Goal: Task Accomplishment & Management: Manage account settings

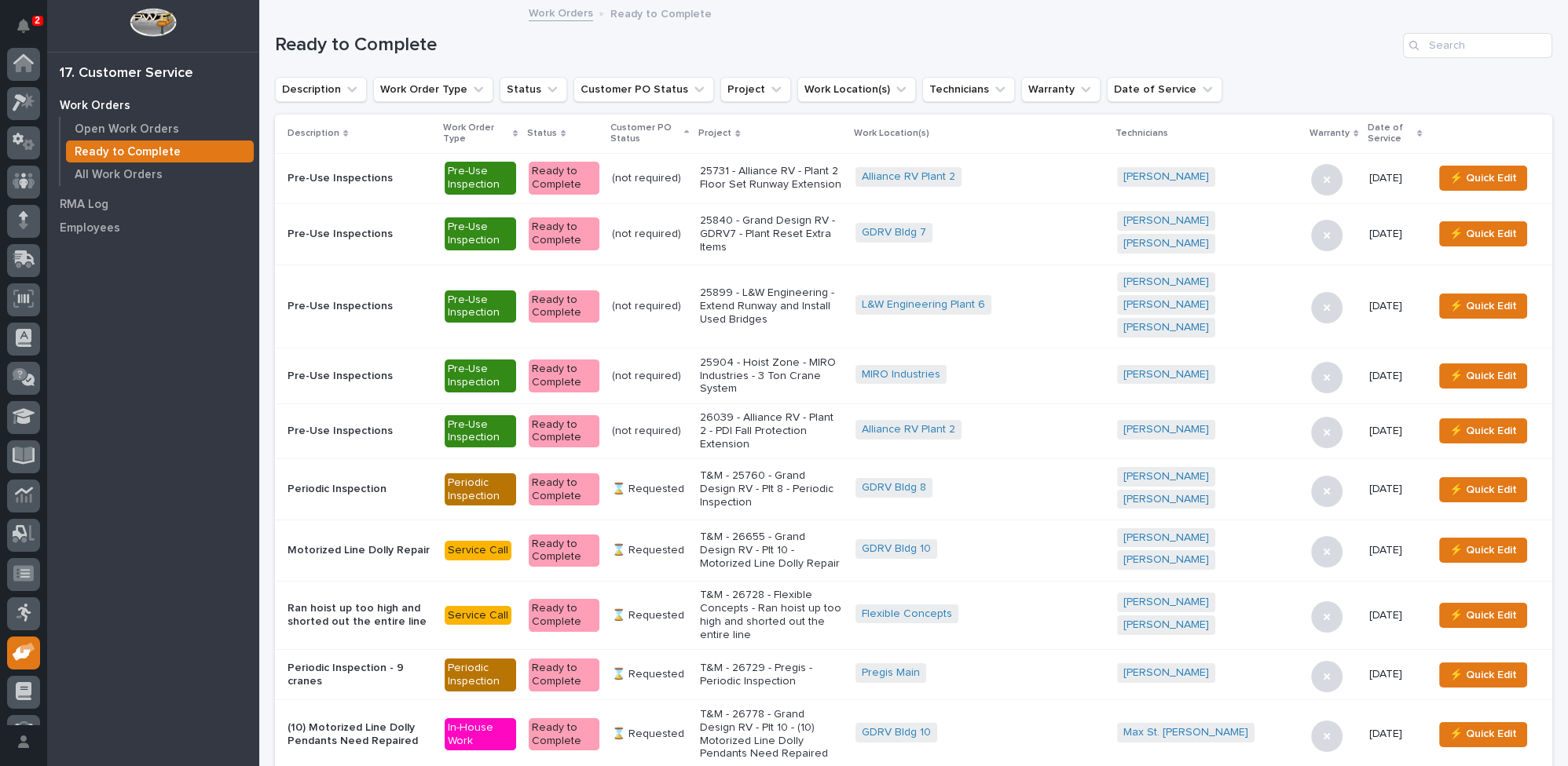
scroll to position [66, 0]
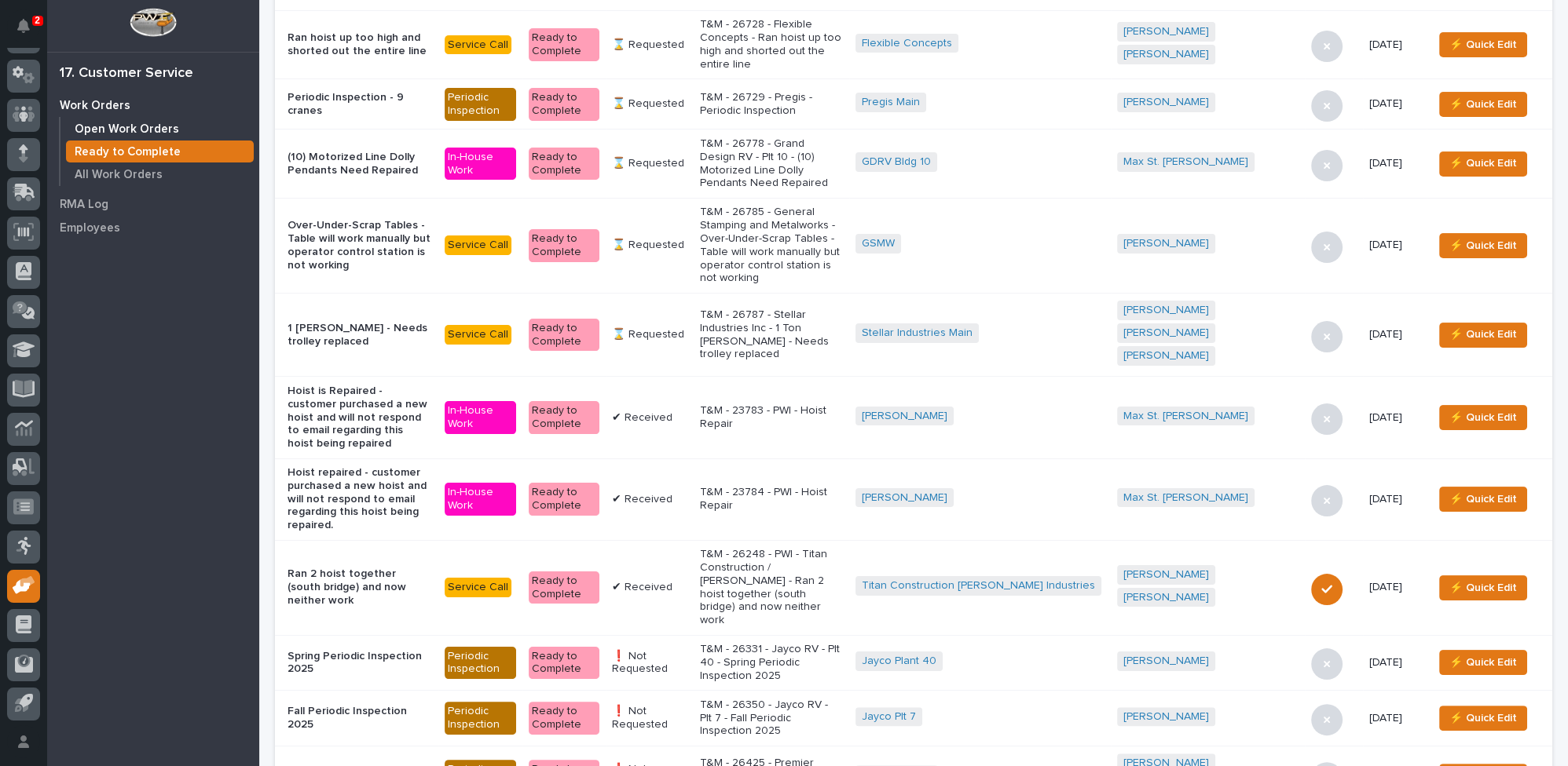
click at [82, 128] on p "Open Work Orders" at bounding box center [126, 130] width 105 height 15
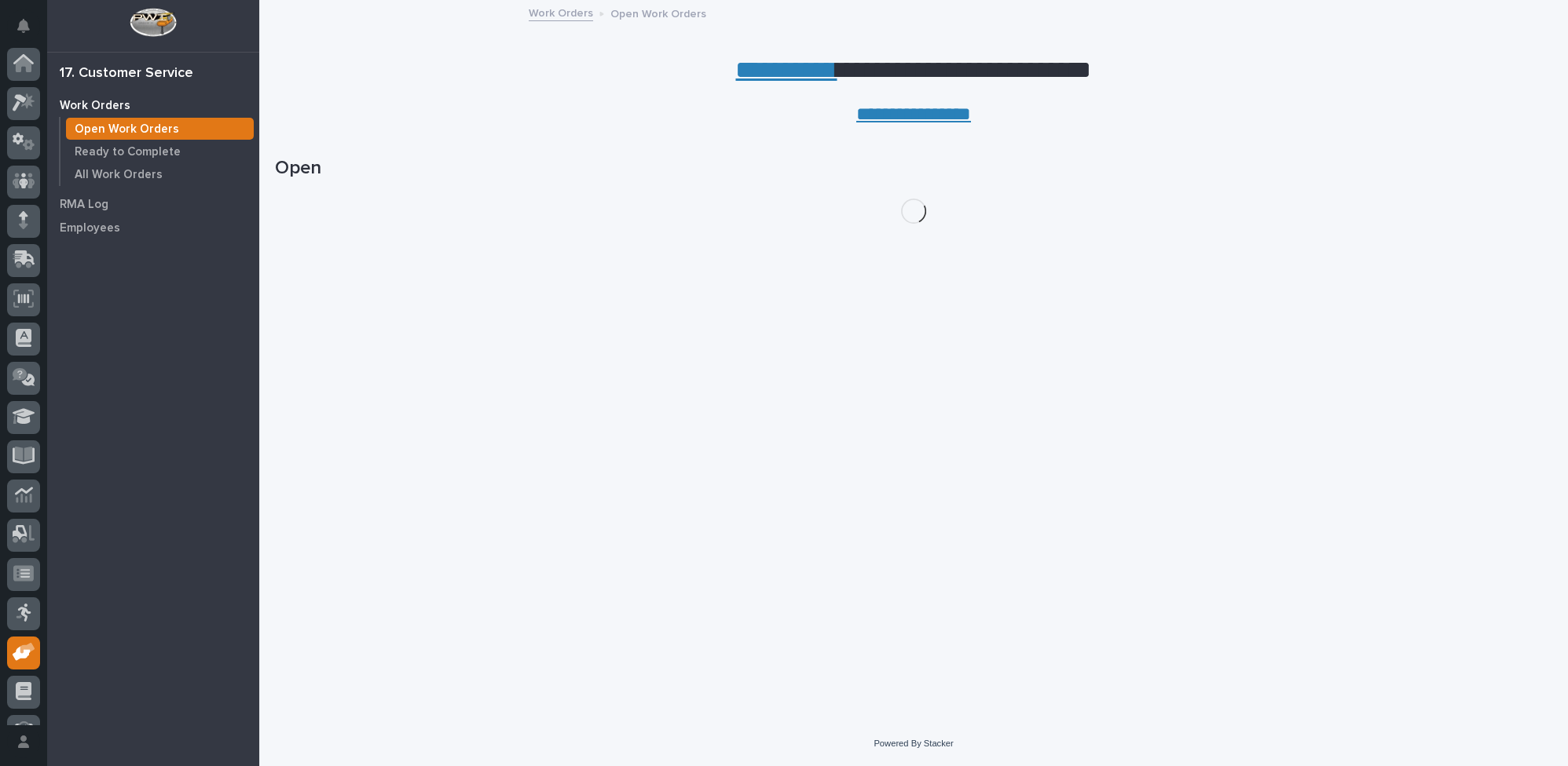
scroll to position [66, 0]
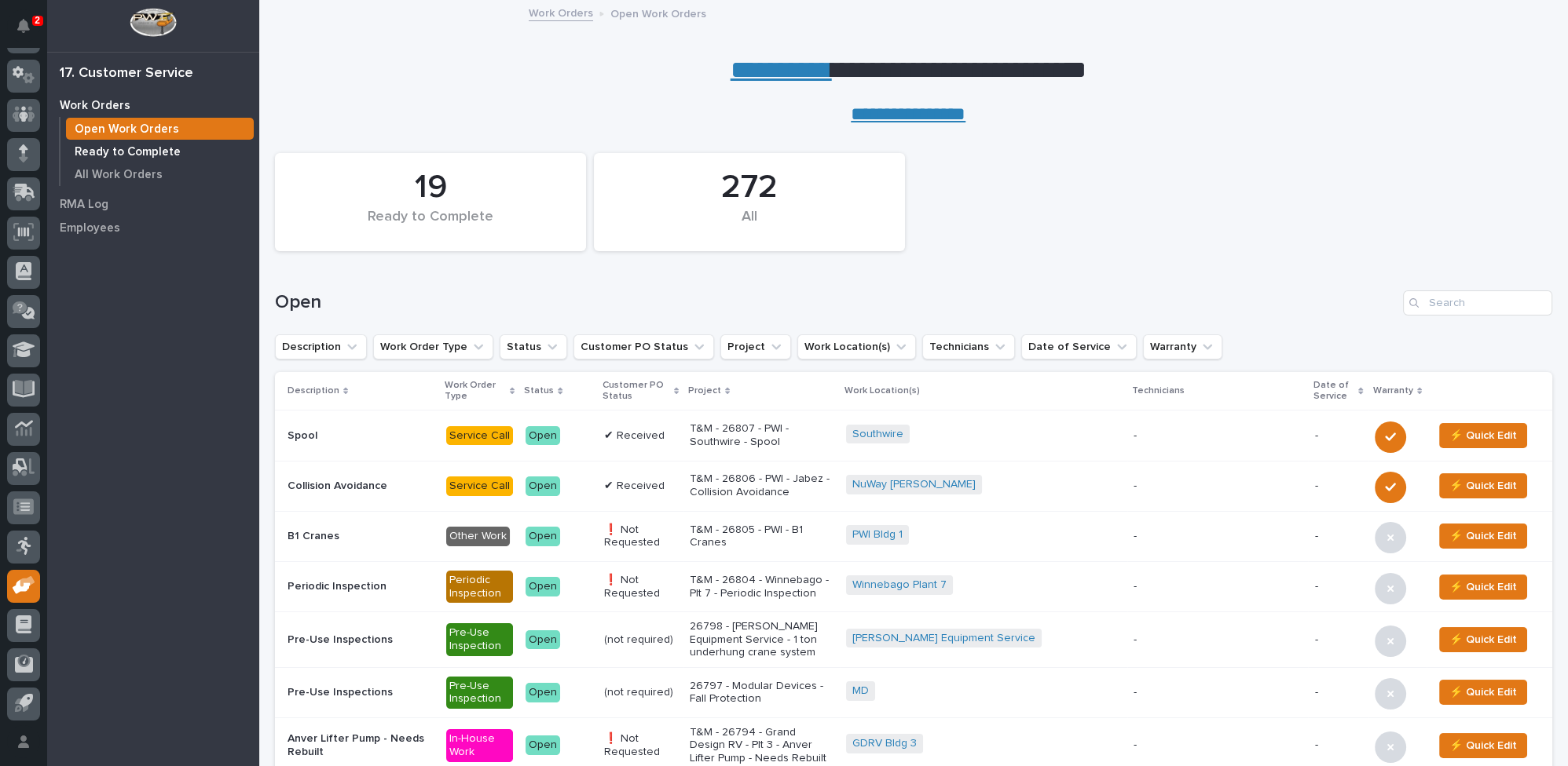
click at [170, 147] on p "Ready to Complete" at bounding box center [127, 153] width 106 height 15
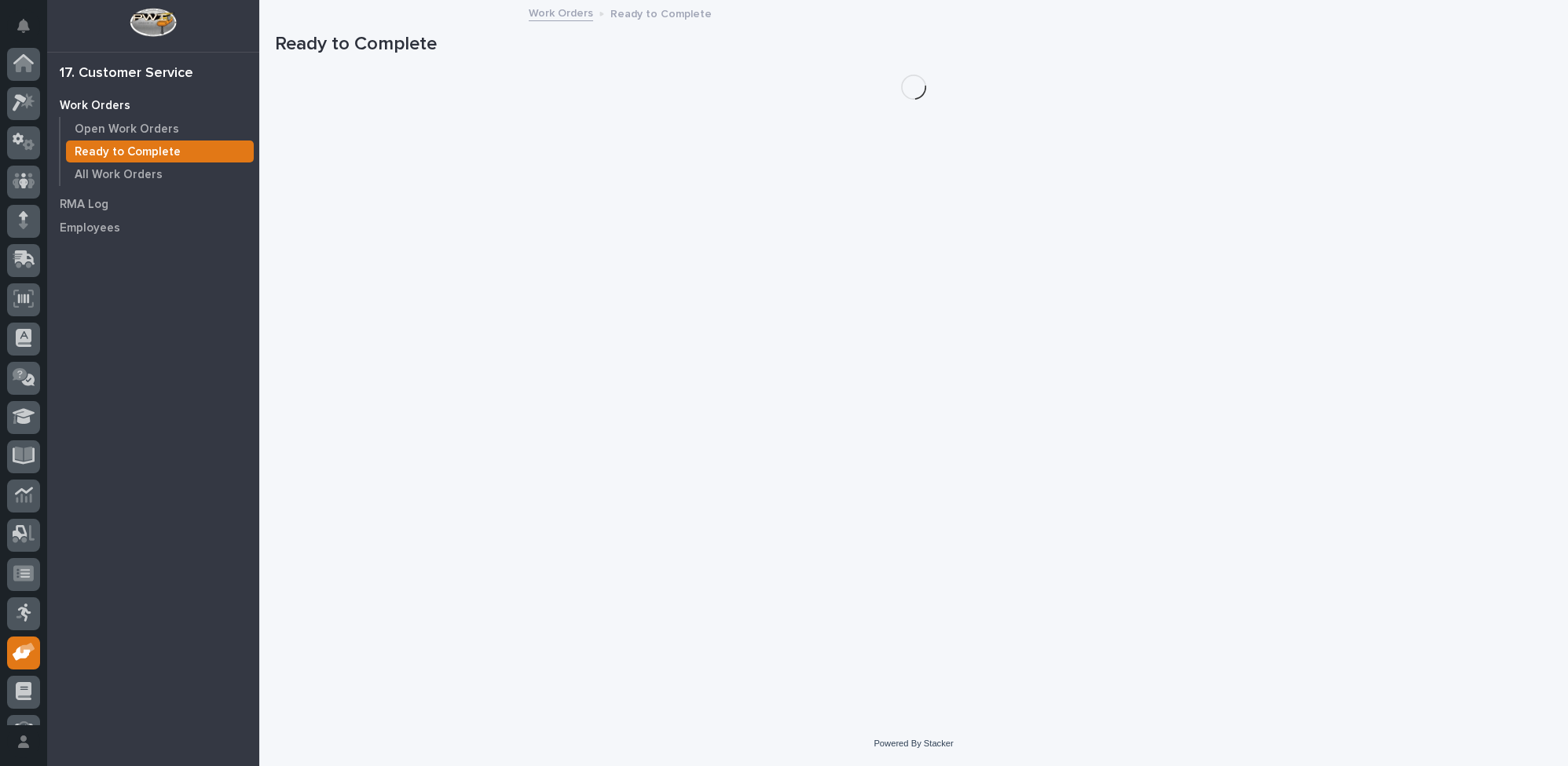
scroll to position [66, 0]
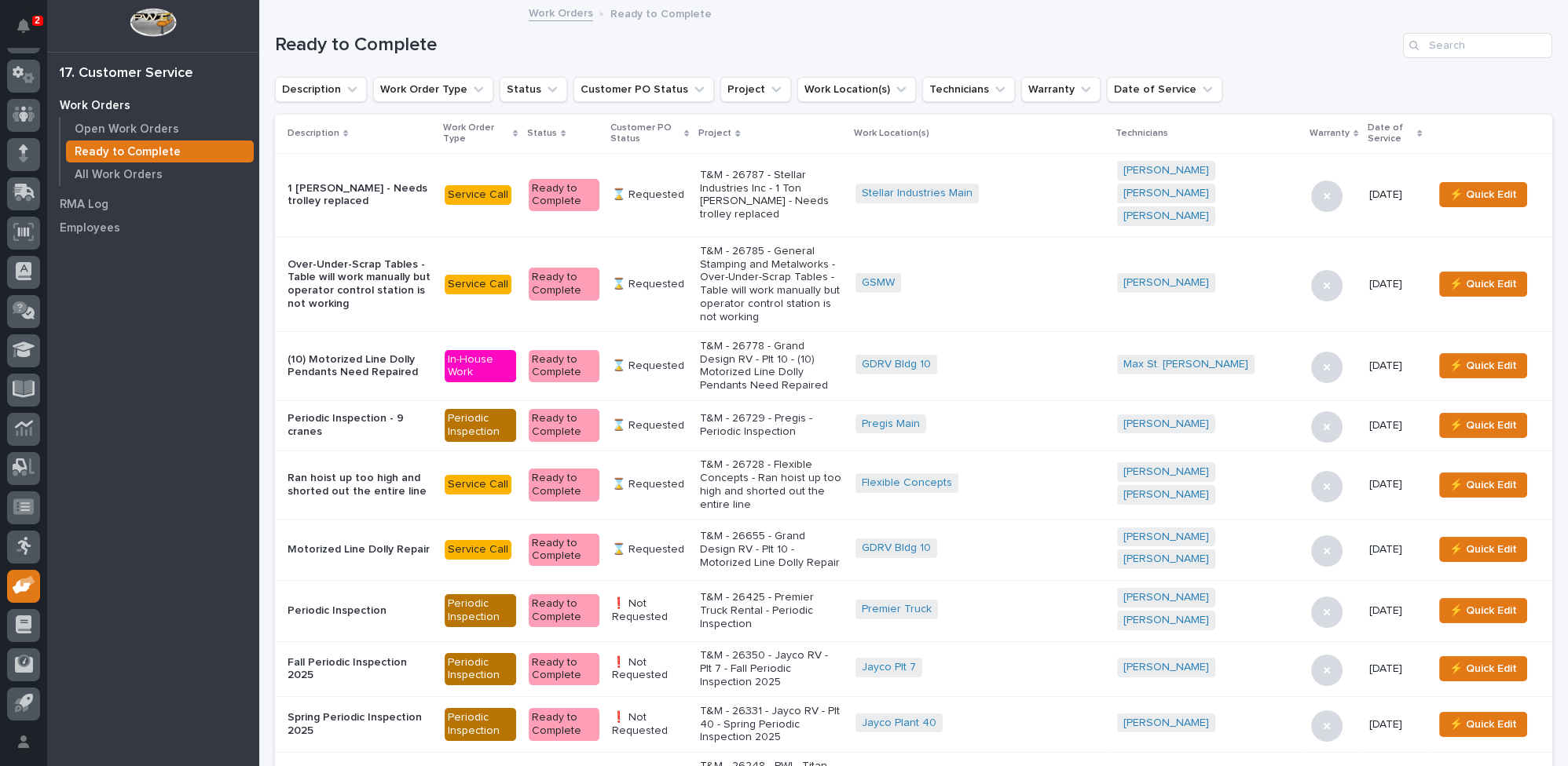
click at [764, 530] on p "T&M - 26655 - Grand Design RV - Plt 10 - Motorized Line Dolly Repair" at bounding box center [771, 549] width 143 height 39
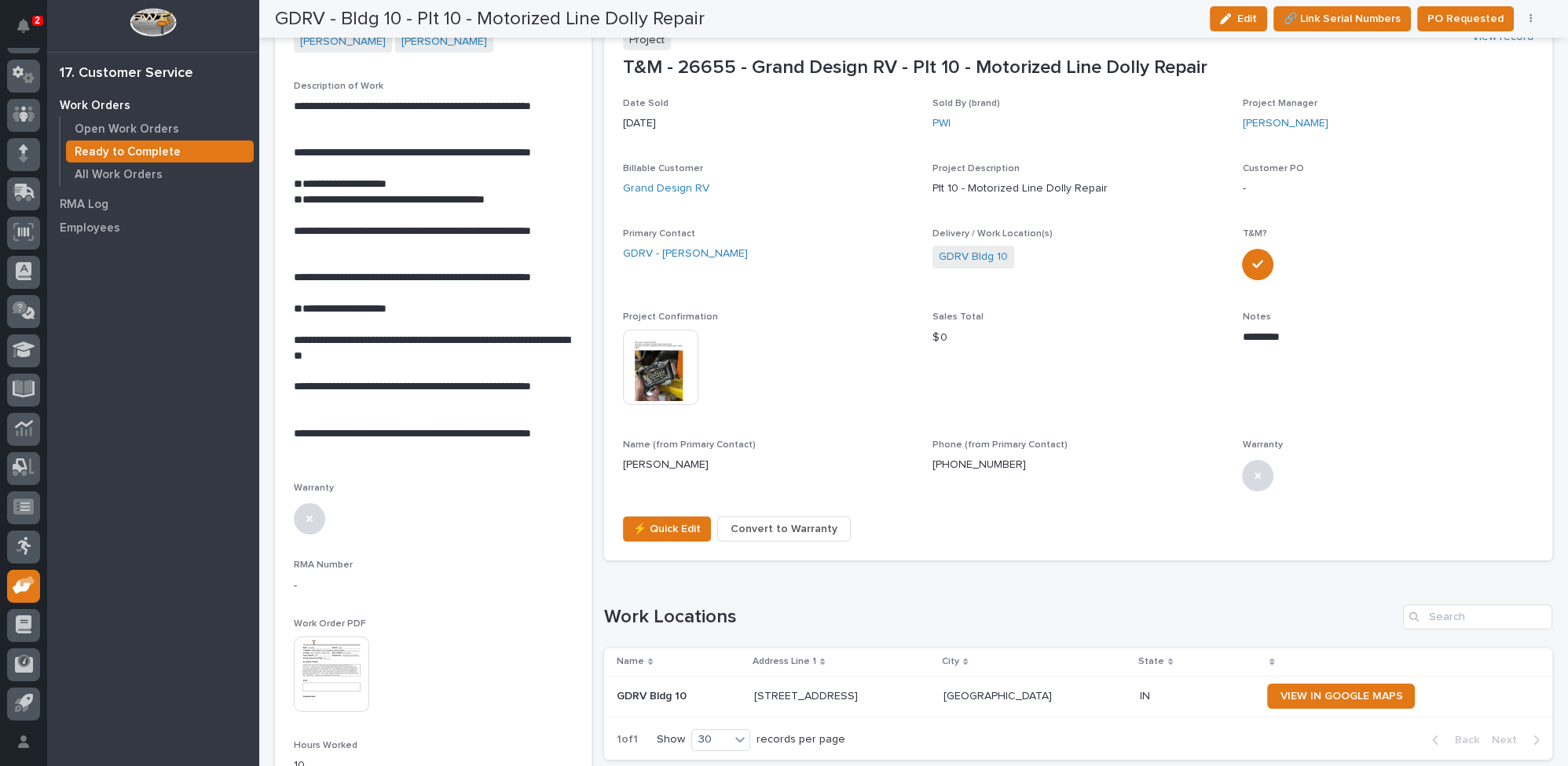
scroll to position [357, 0]
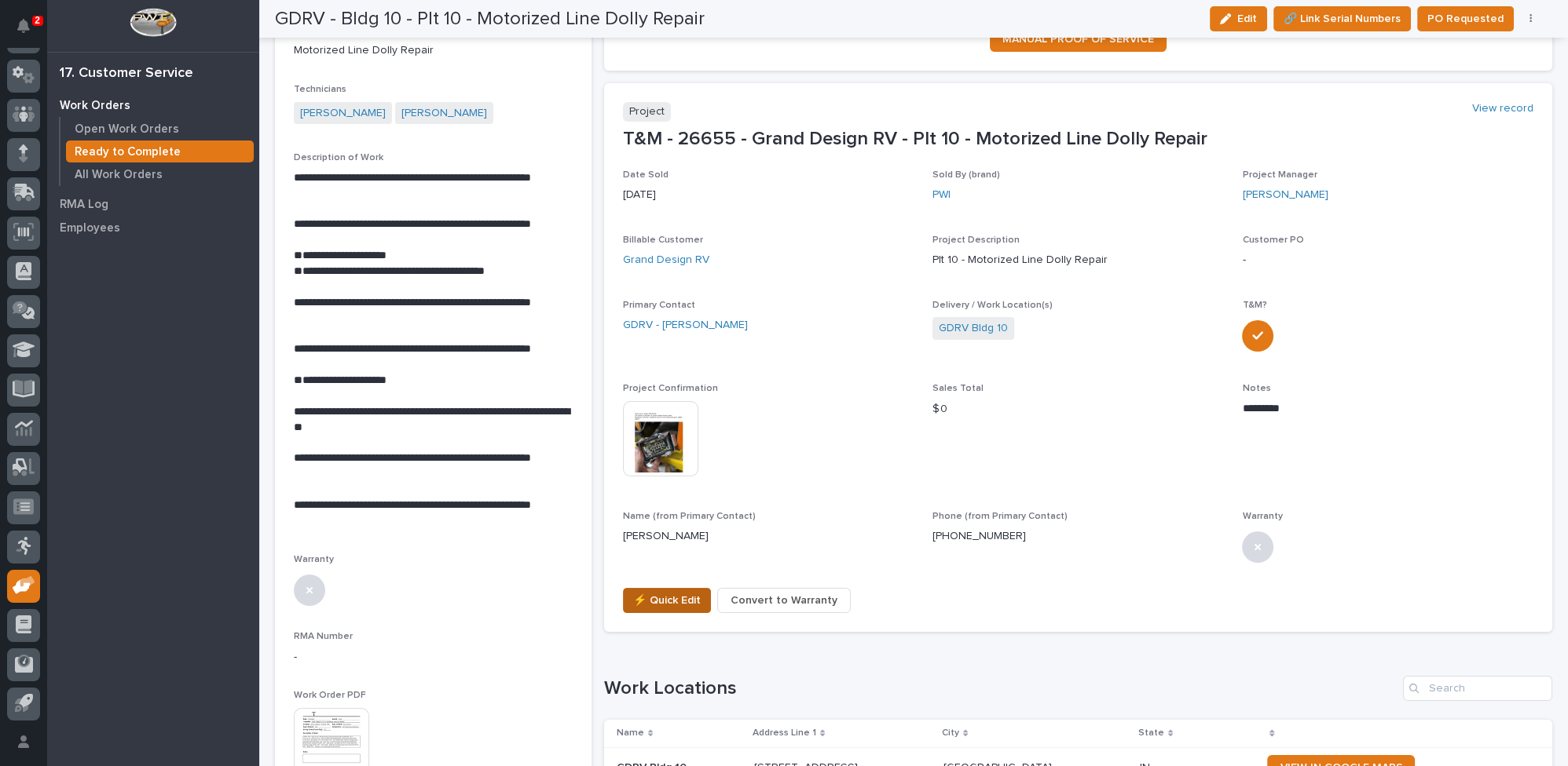
click at [687, 599] on span "⚡ Quick Edit" at bounding box center [667, 600] width 67 height 19
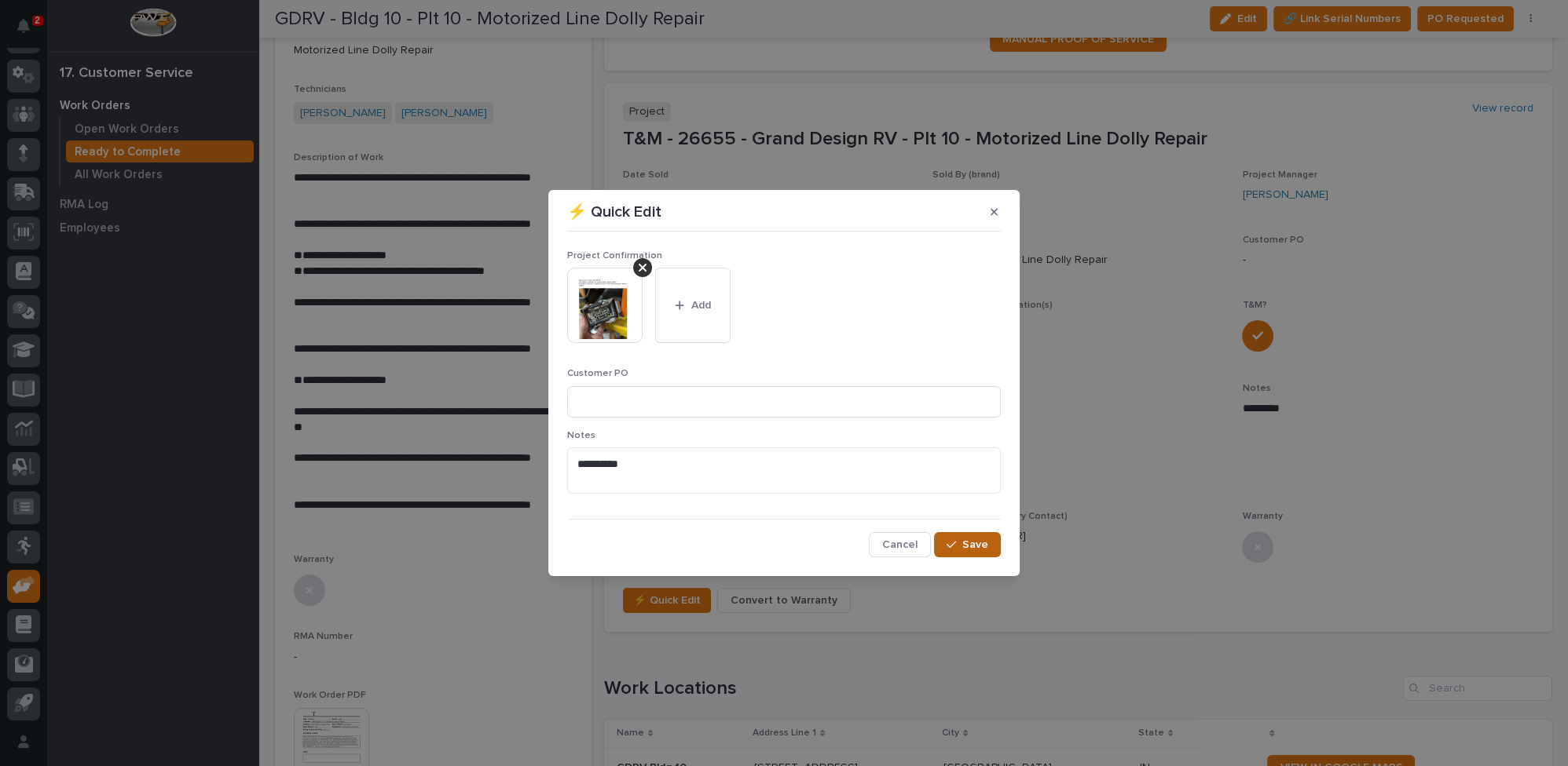
click at [967, 549] on span "Save" at bounding box center [975, 545] width 25 height 15
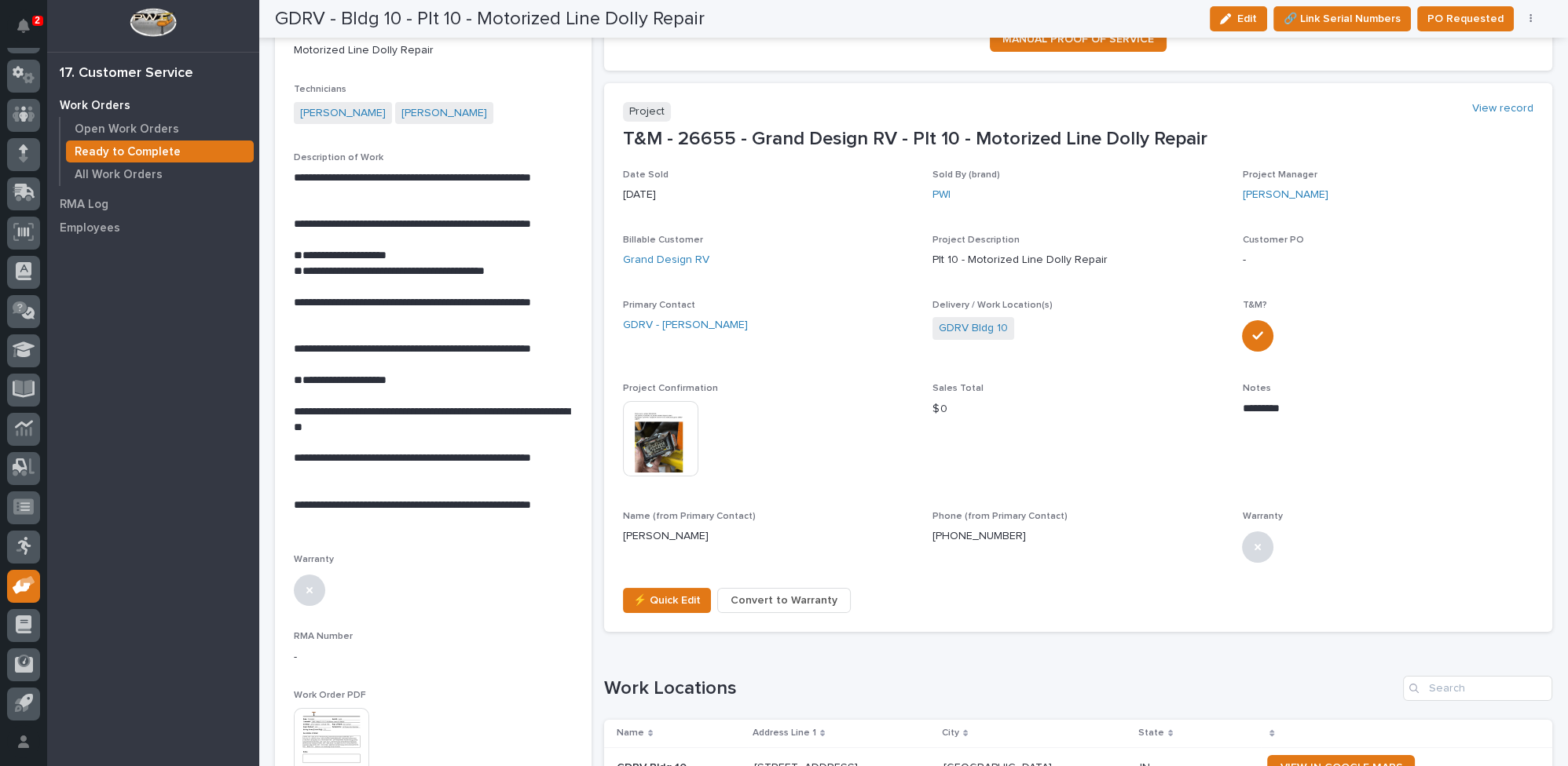
click at [623, 589] on button "⚡ Quick Edit" at bounding box center [667, 601] width 88 height 25
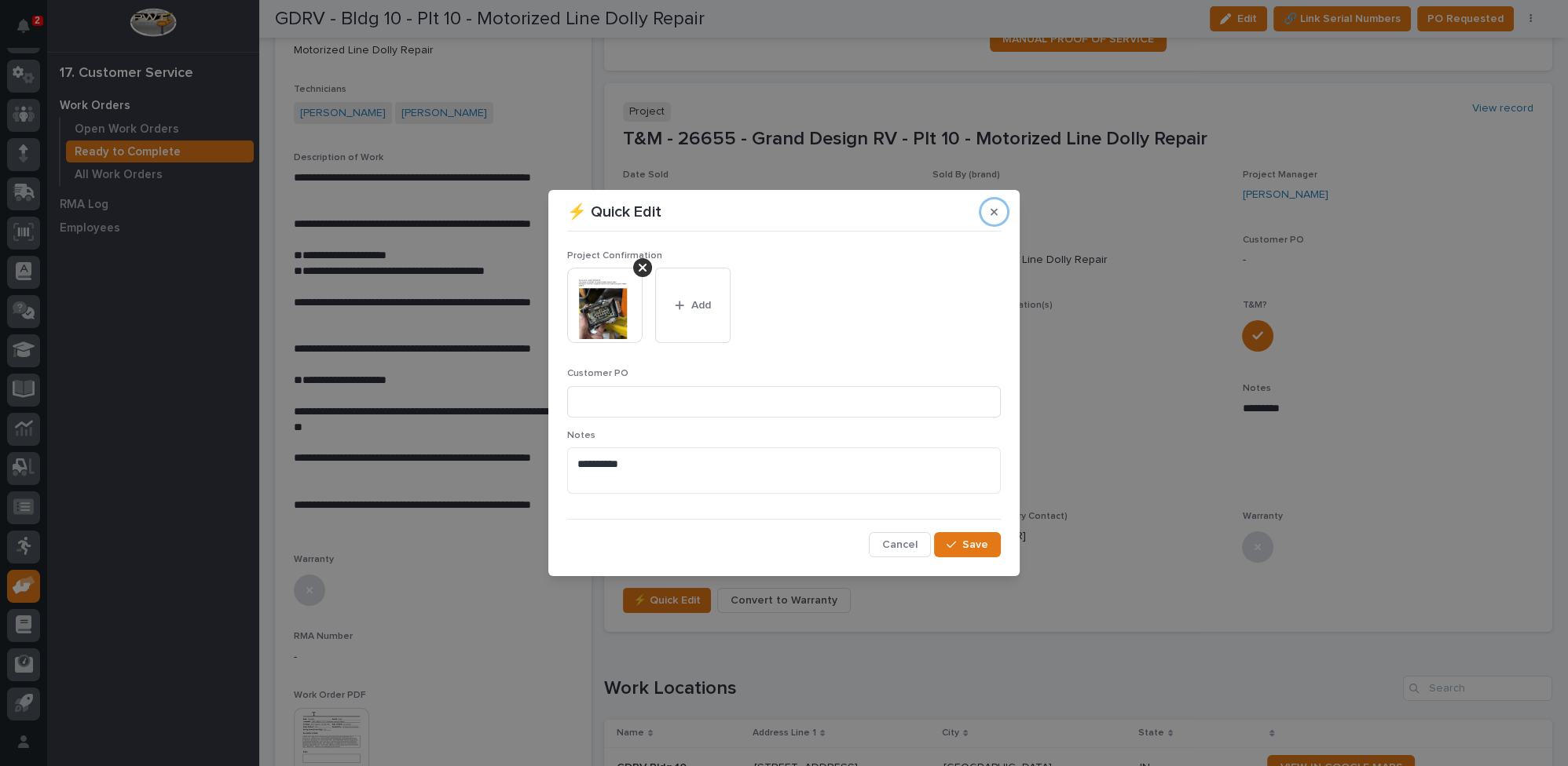
click button "button" at bounding box center [994, 212] width 25 height 25
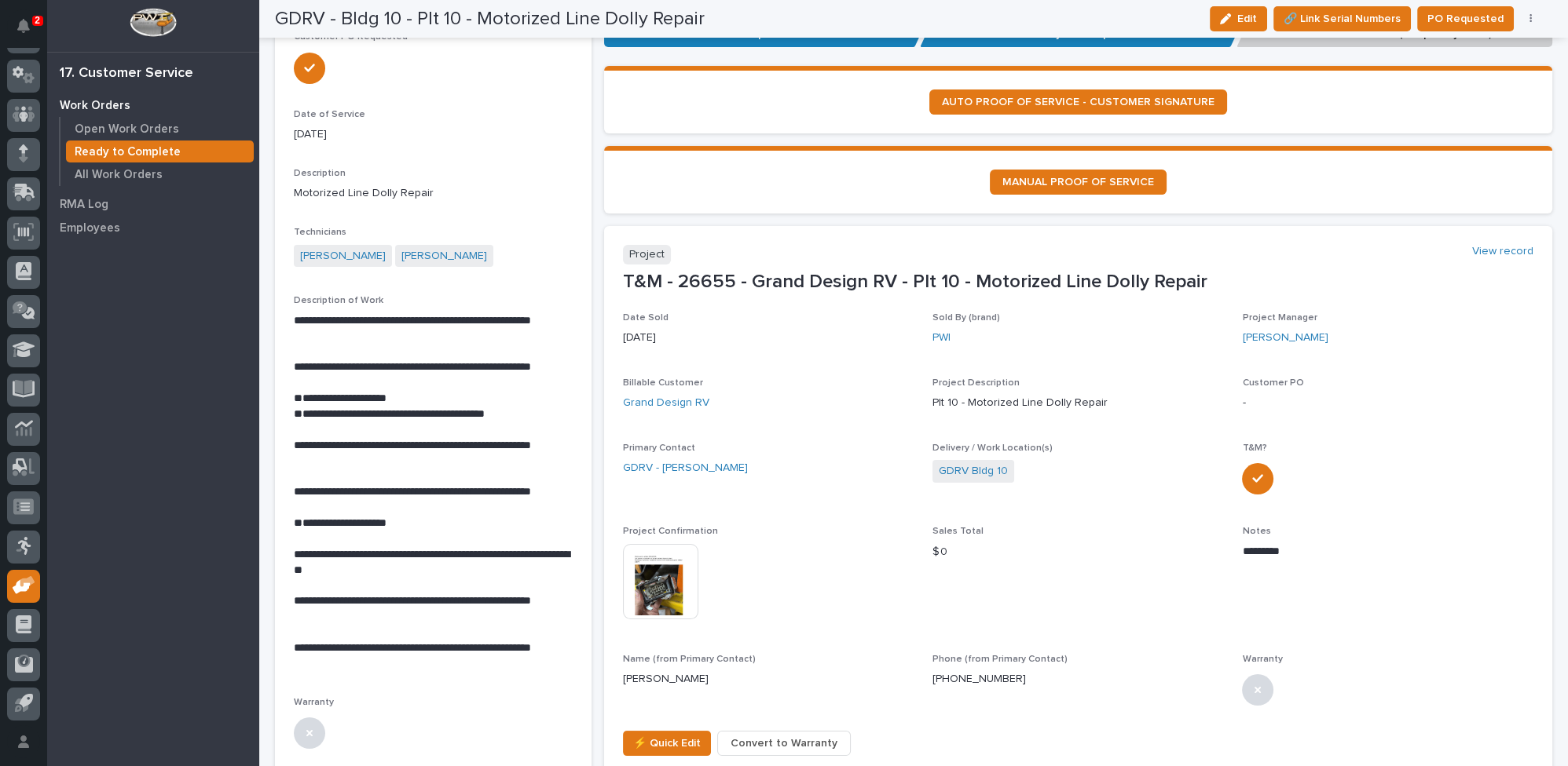
scroll to position [0, 0]
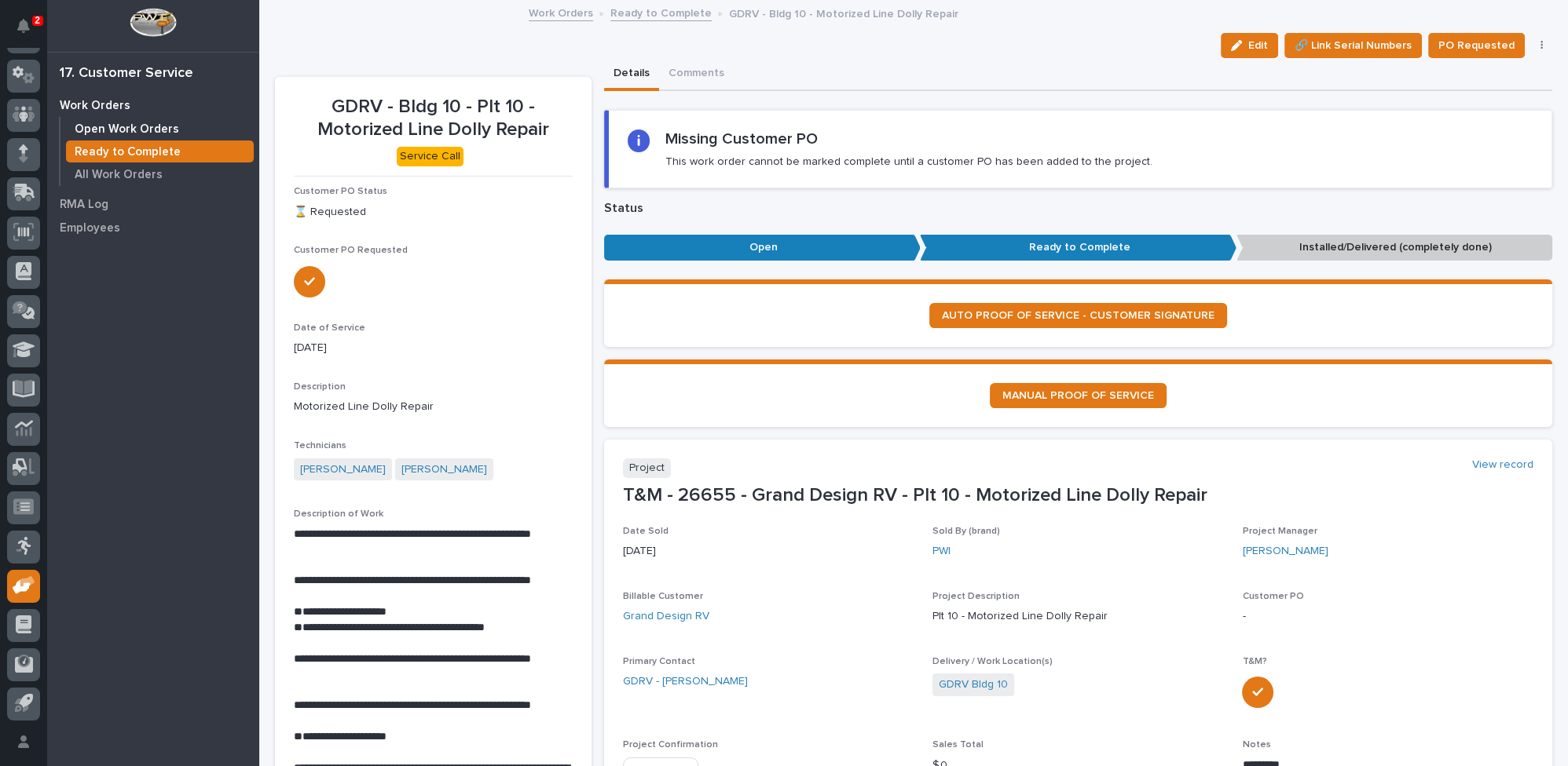
click at [150, 129] on p "Open Work Orders" at bounding box center [126, 130] width 105 height 15
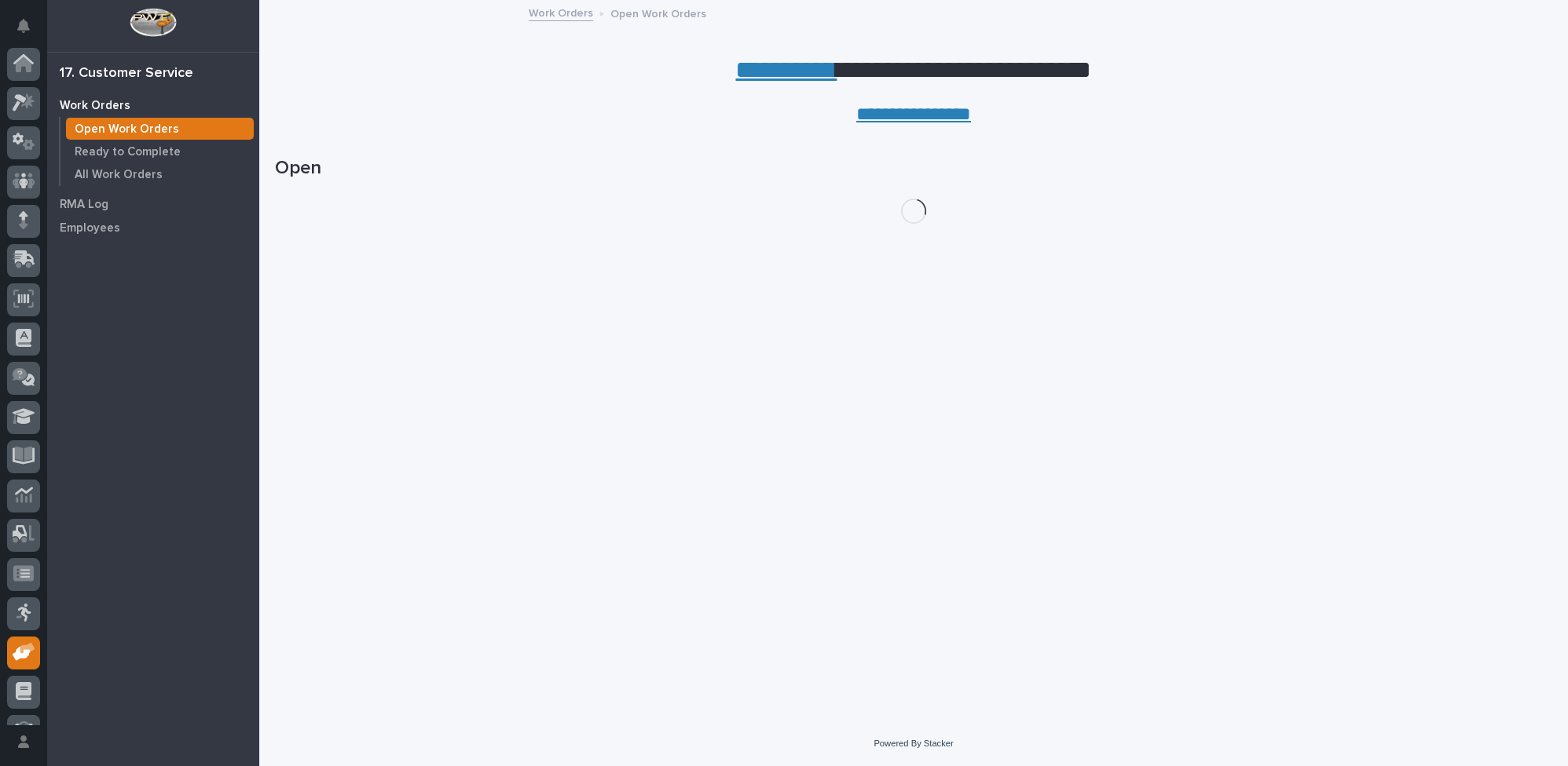
scroll to position [66, 0]
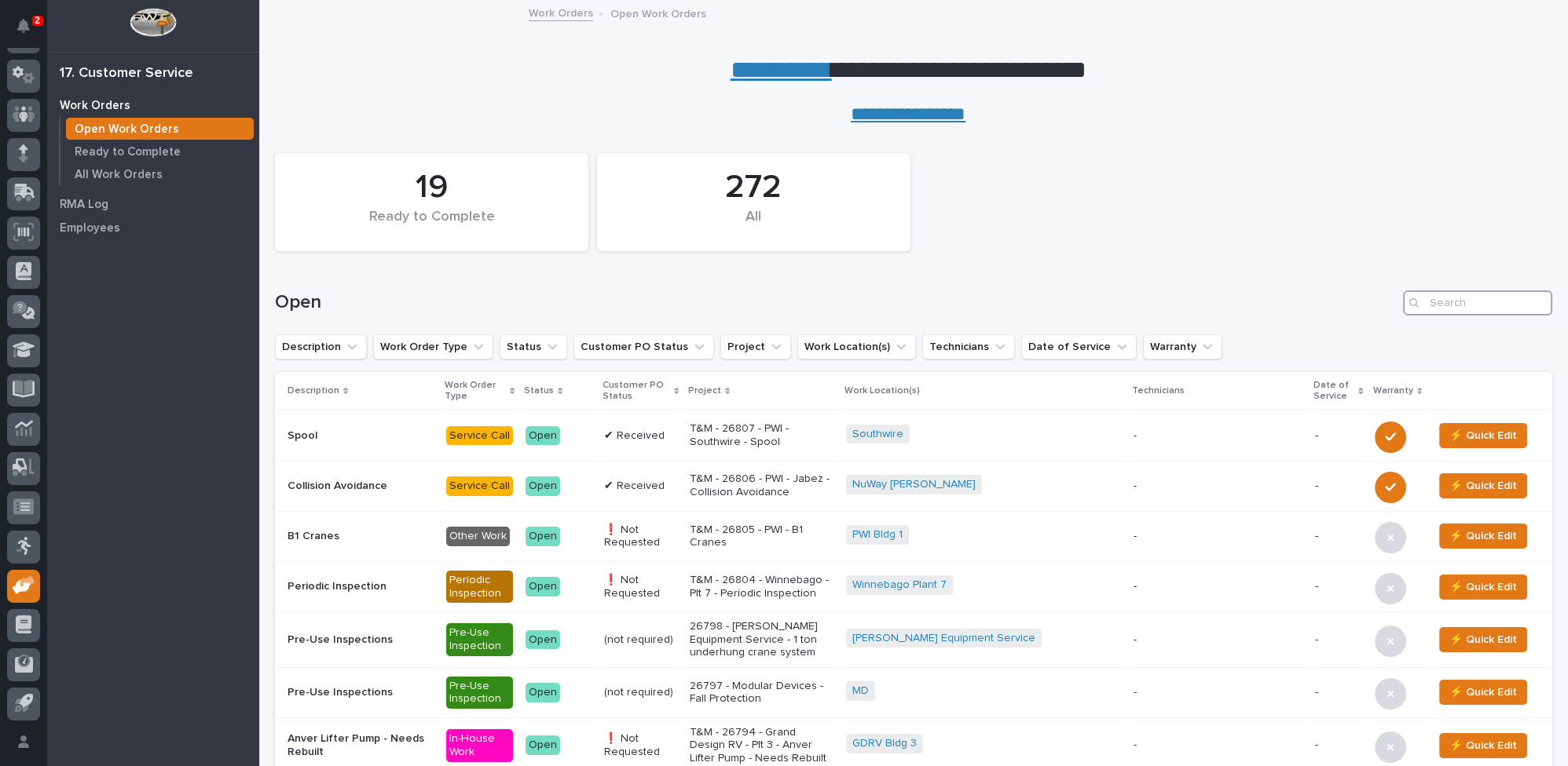
click at [1445, 303] on input "Search" at bounding box center [1478, 303] width 149 height 25
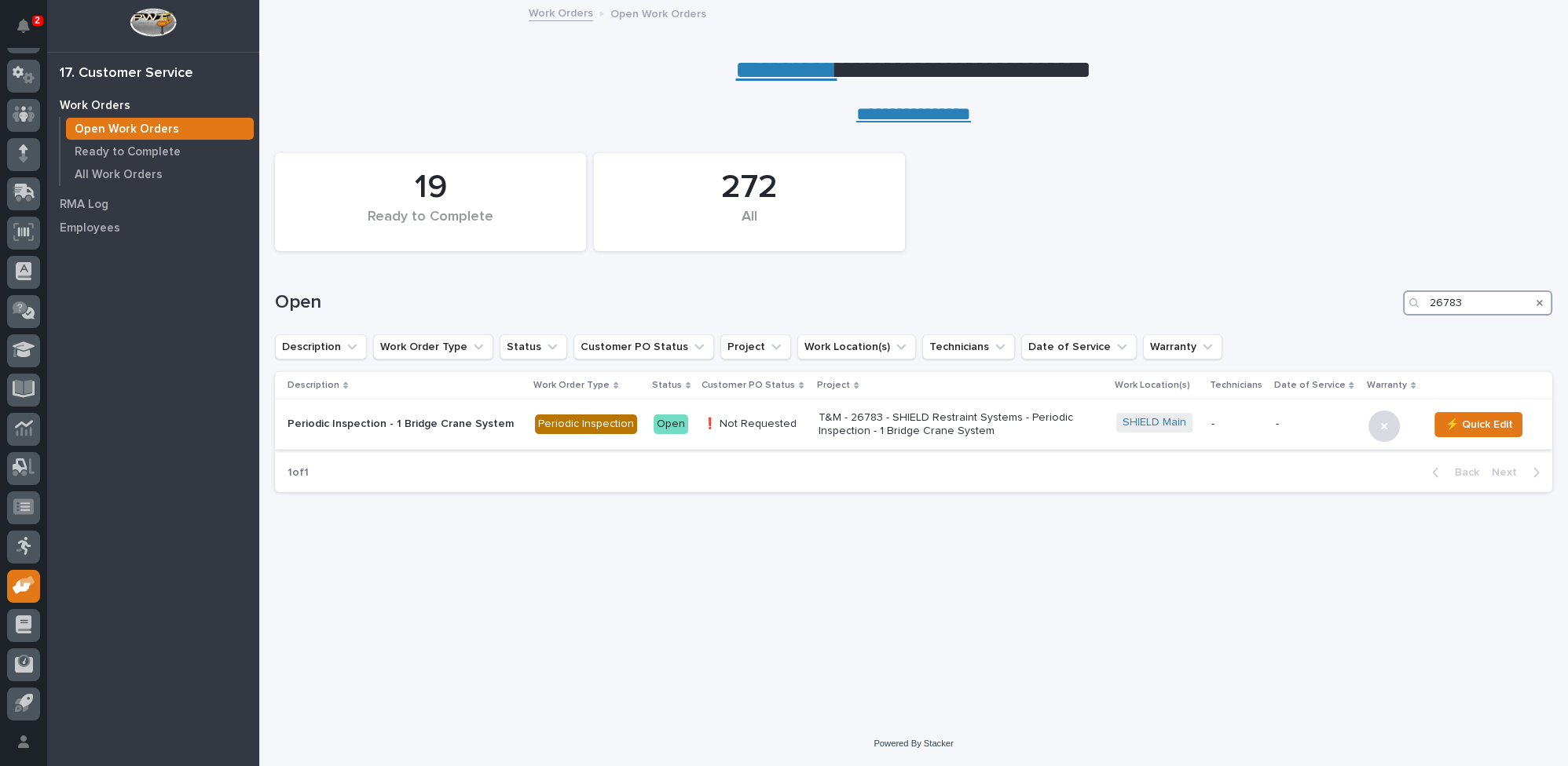
type input "26783"
click at [937, 423] on p "T&M - 26783 - SHIELD Restraint Systems - Periodic Inspection - 1 Bridge Crane S…" at bounding box center [956, 424] width 275 height 26
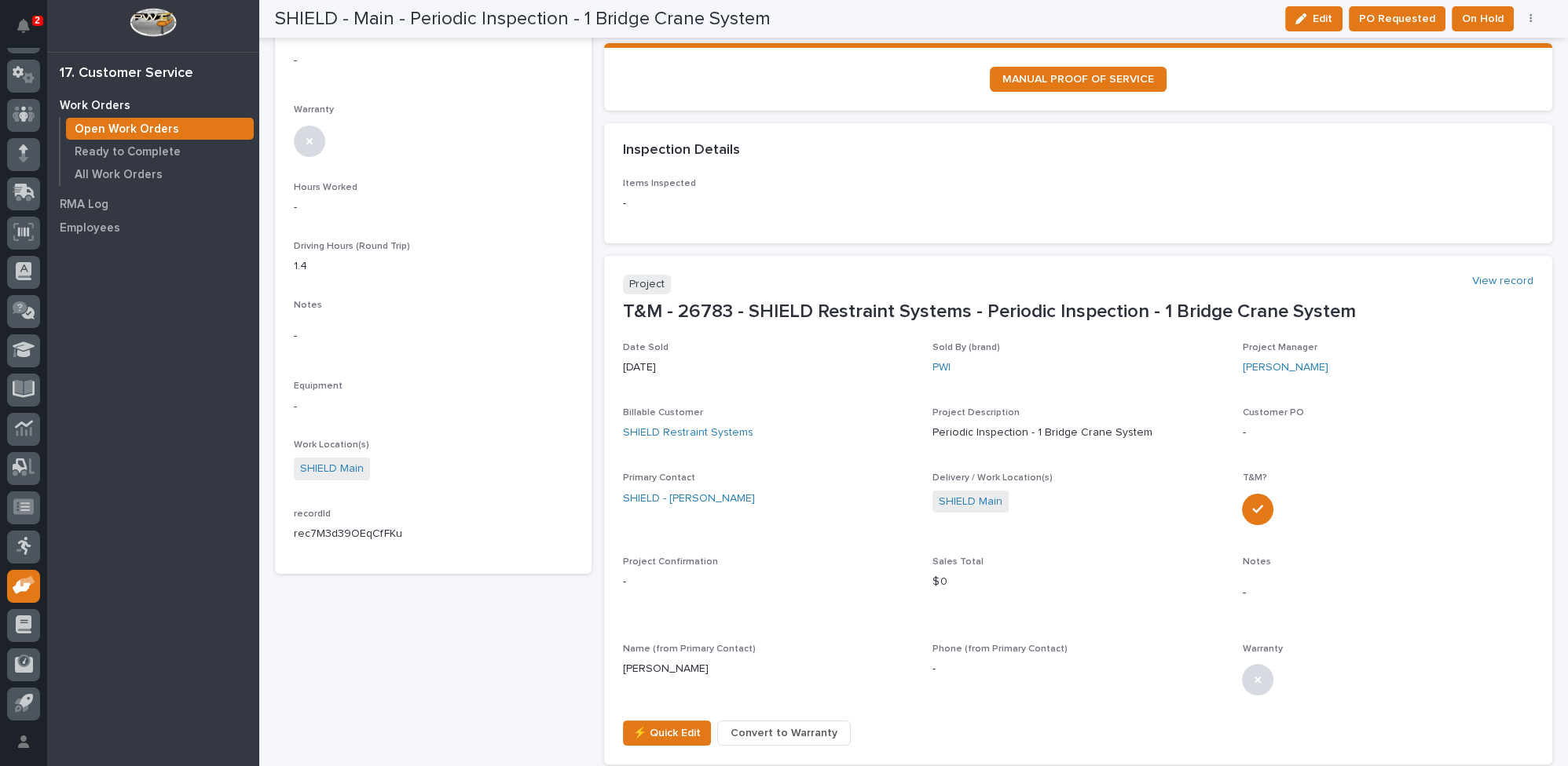
scroll to position [499, 0]
click at [663, 732] on span "⚡ Quick Edit" at bounding box center [667, 732] width 67 height 19
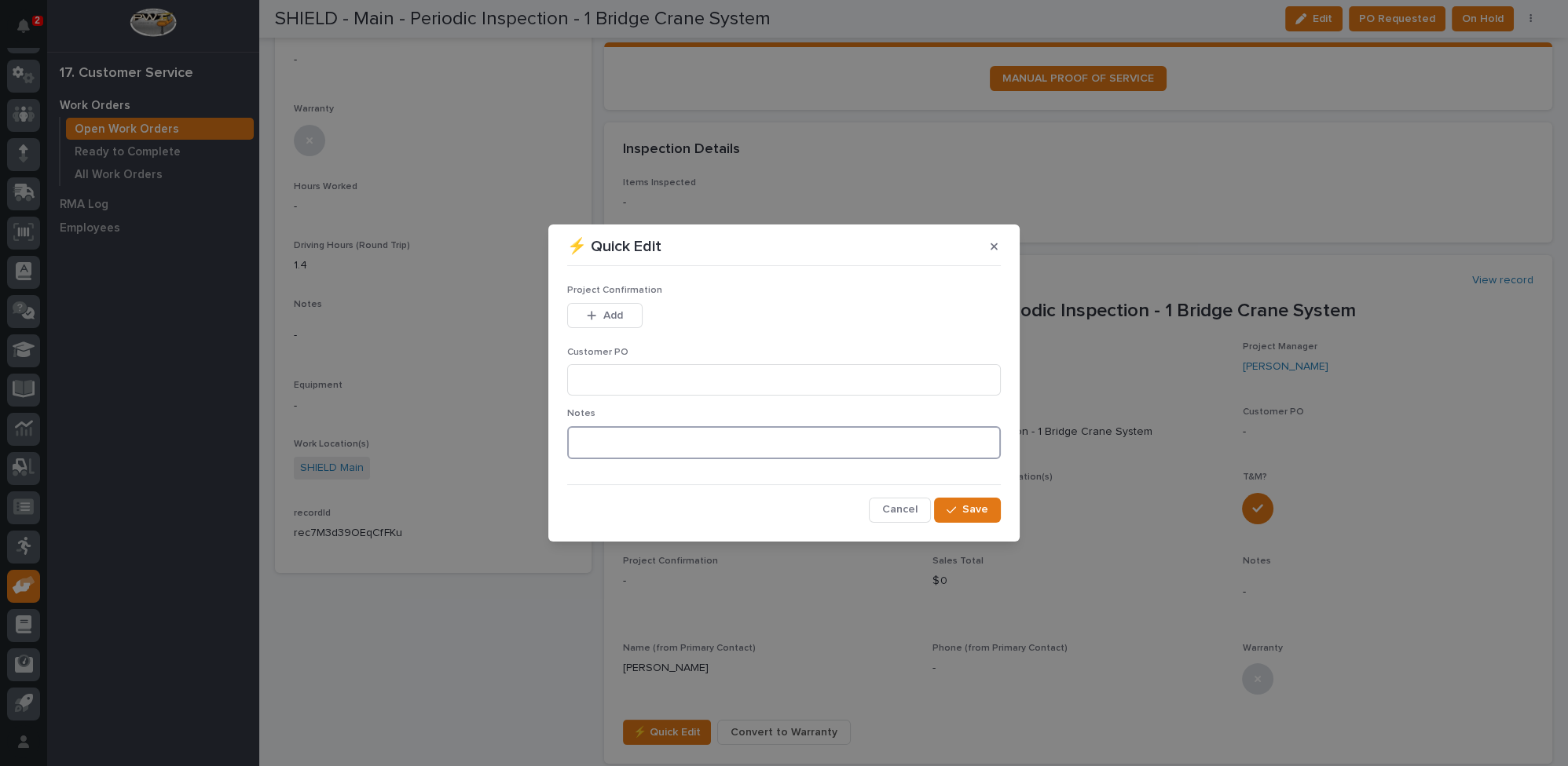
click at [630, 443] on textarea at bounding box center [784, 443] width 433 height 33
type textarea "*********"
click at [639, 389] on input at bounding box center [784, 380] width 433 height 32
type input "P52662"
click at [606, 317] on span "Add" at bounding box center [613, 316] width 20 height 15
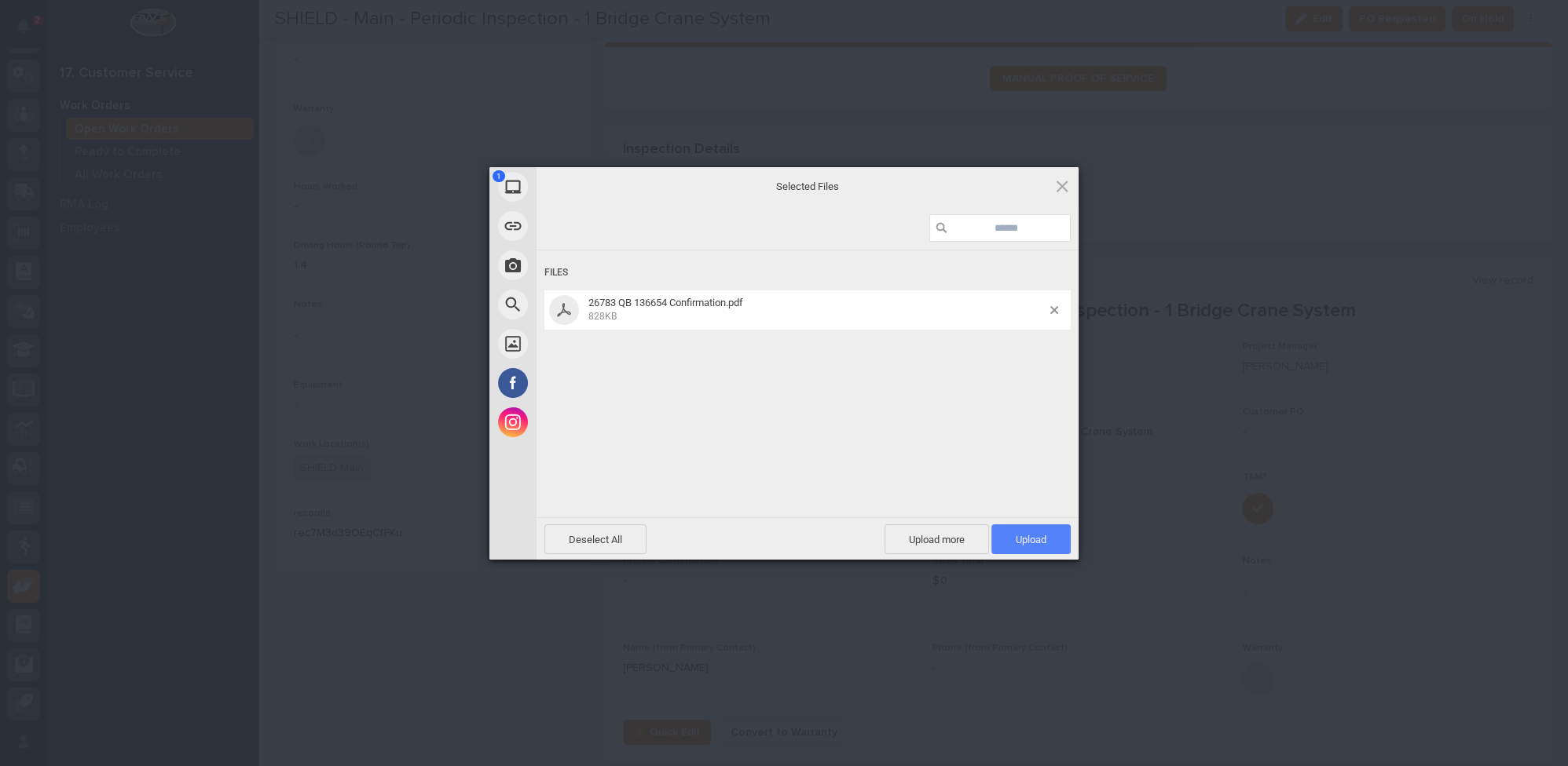
click at [1020, 545] on span "Upload 1" at bounding box center [1030, 539] width 79 height 30
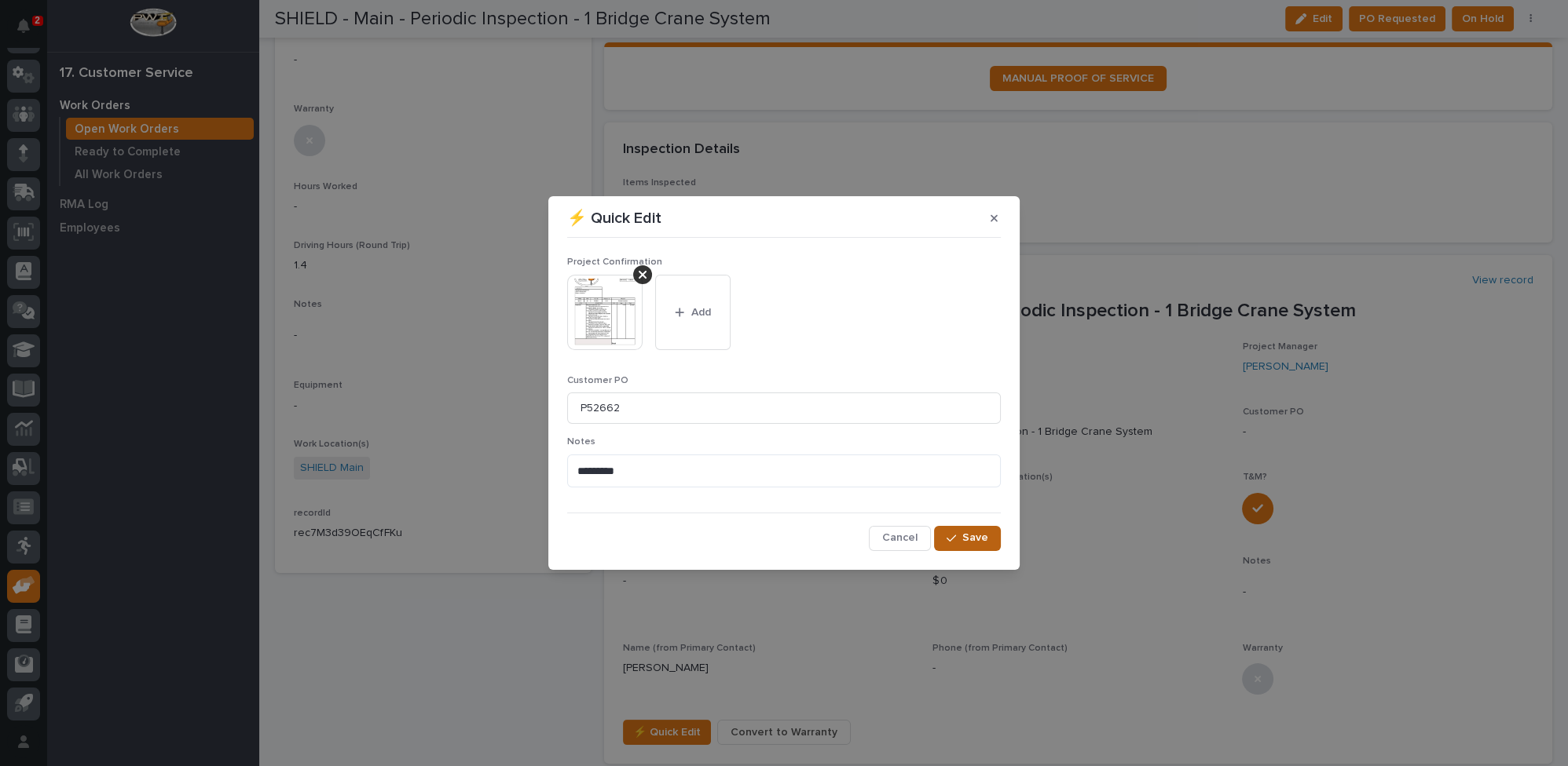
click at [976, 540] on span "Save" at bounding box center [975, 539] width 25 height 15
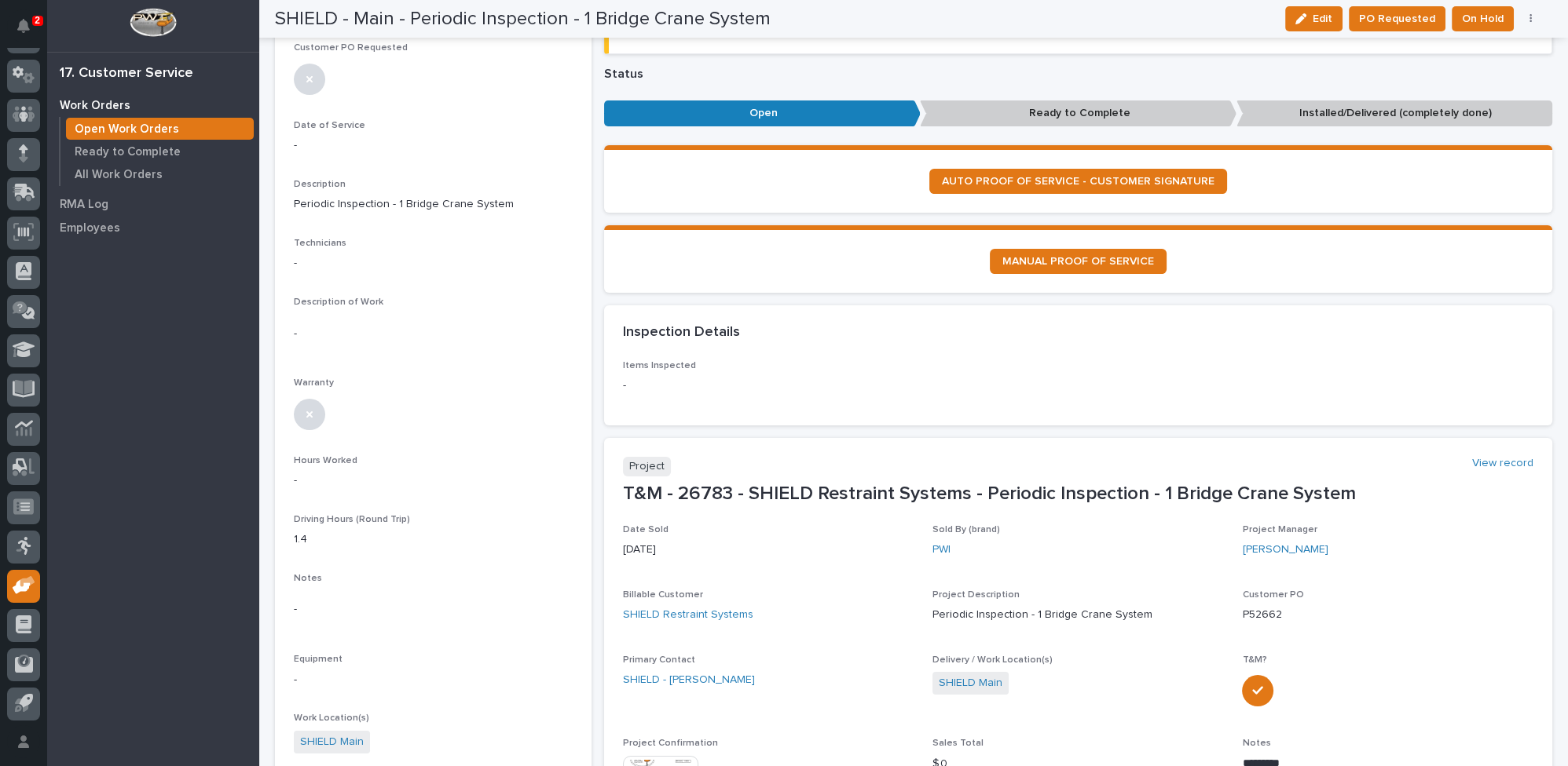
scroll to position [0, 0]
